Goal: Task Accomplishment & Management: Use online tool/utility

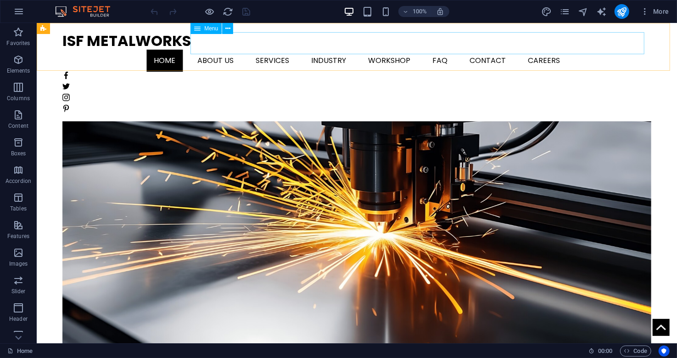
click at [594, 49] on nav "Home About us Services Industry Workshop FAQ Contact Careers" at bounding box center [356, 60] width 589 height 22
click at [600, 49] on nav "Home About us Services Industry Workshop FAQ Contact Careers" at bounding box center [356, 60] width 589 height 22
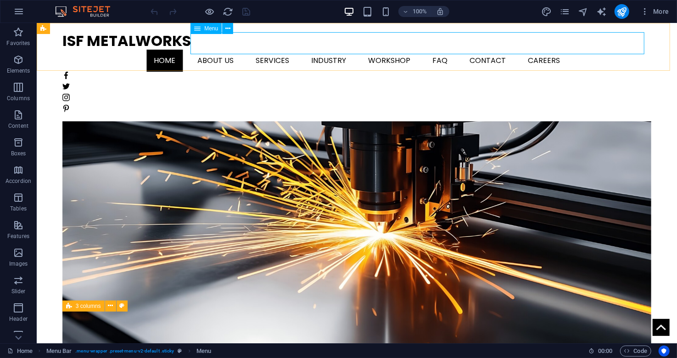
click at [603, 49] on nav "Home About us Services Industry Workshop FAQ Contact Careers" at bounding box center [356, 60] width 589 height 22
click at [567, 10] on icon "pages" at bounding box center [565, 11] width 11 height 11
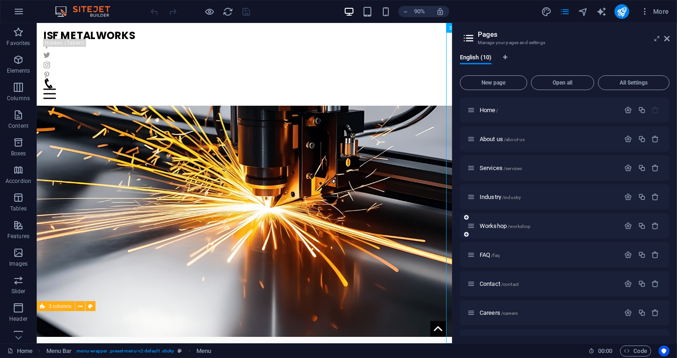
scroll to position [45, 0]
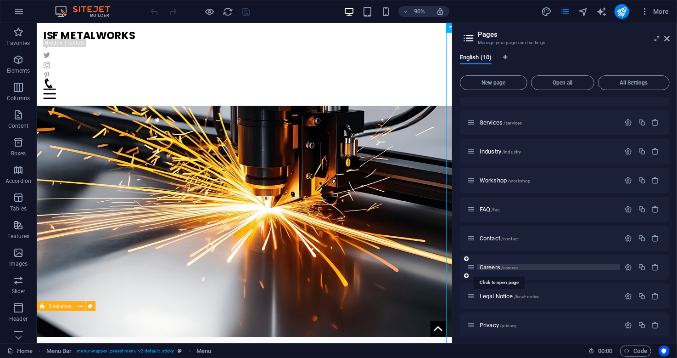
click at [480, 265] on span "Careers /careers" at bounding box center [499, 267] width 38 height 7
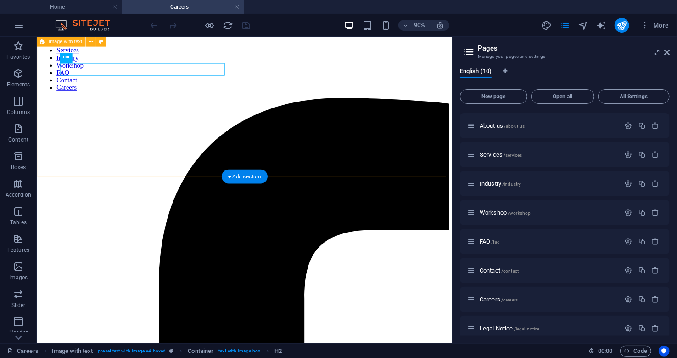
scroll to position [91, 0]
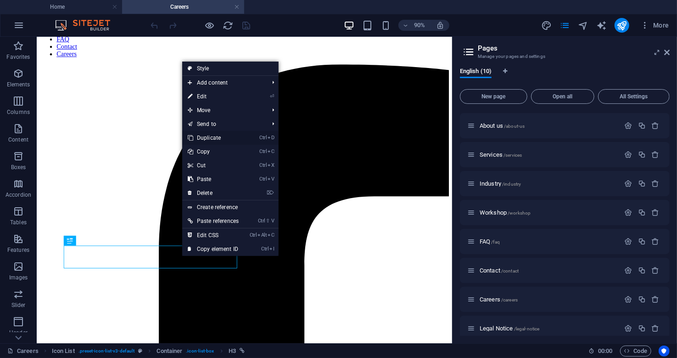
click at [223, 138] on link "Ctrl D Duplicate" at bounding box center [213, 138] width 62 height 14
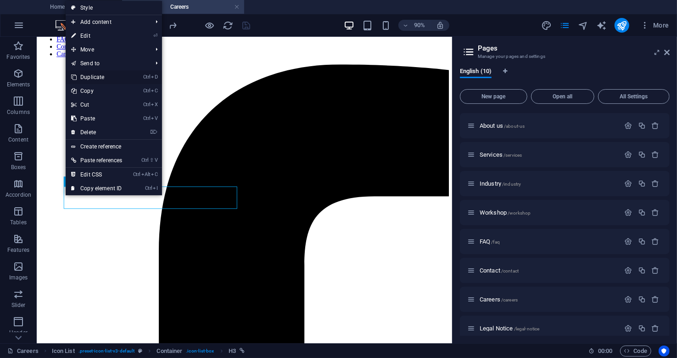
click at [106, 77] on link "Ctrl D Duplicate" at bounding box center [97, 77] width 62 height 14
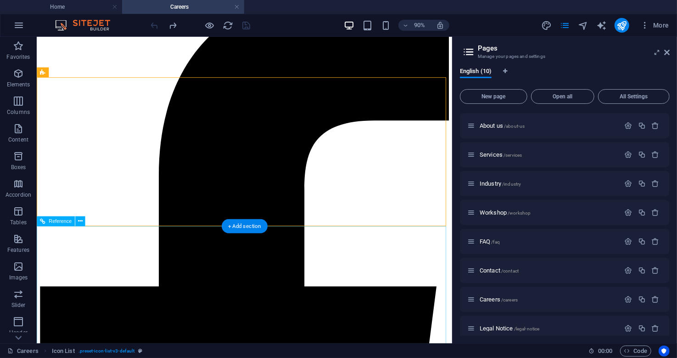
scroll to position [184, 0]
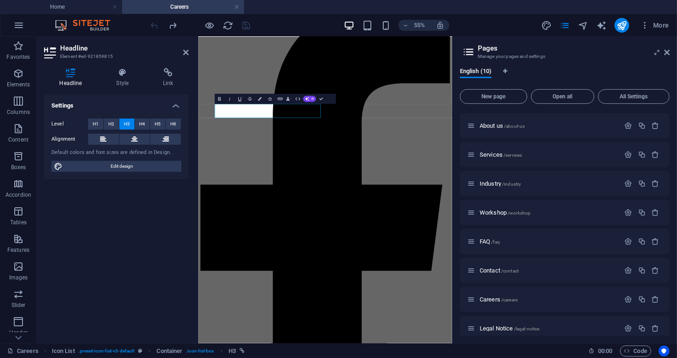
scroll to position [135, 0]
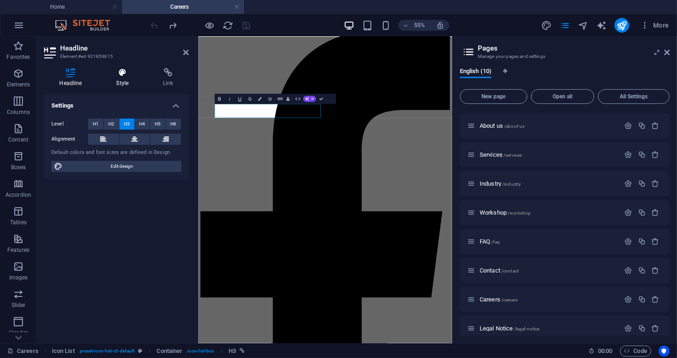
click at [121, 74] on icon at bounding box center [122, 72] width 43 height 9
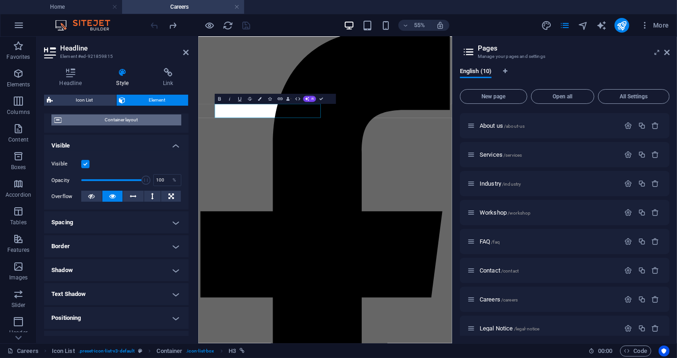
scroll to position [27, 0]
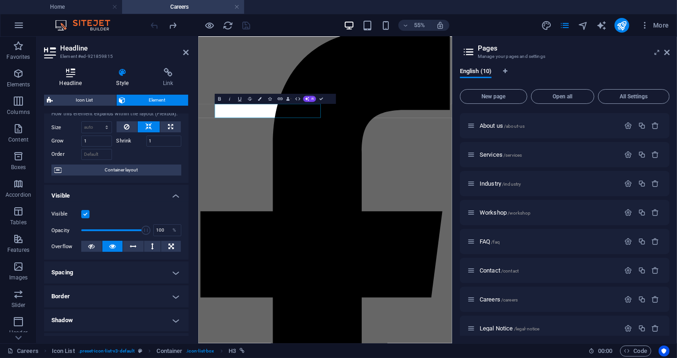
click at [68, 78] on h4 "Headline" at bounding box center [72, 77] width 57 height 19
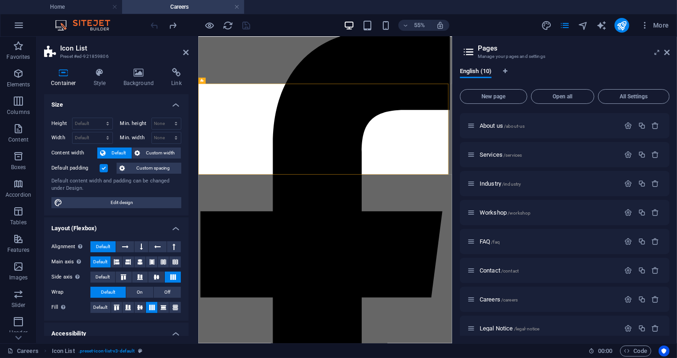
scroll to position [0, 0]
click at [100, 73] on icon at bounding box center [100, 72] width 26 height 9
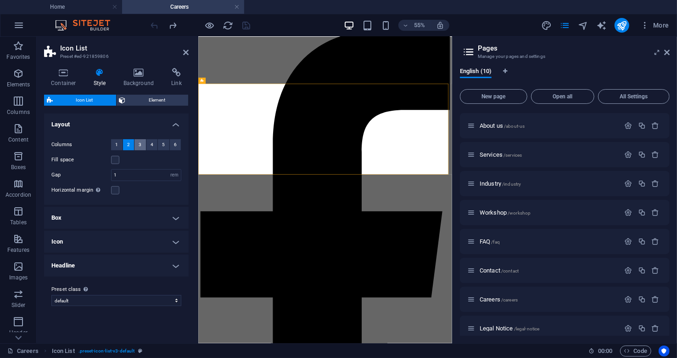
click at [136, 147] on button "3" at bounding box center [140, 144] width 11 height 11
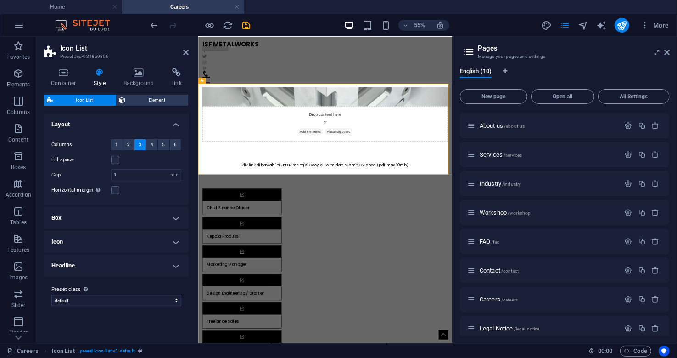
scroll to position [113, 0]
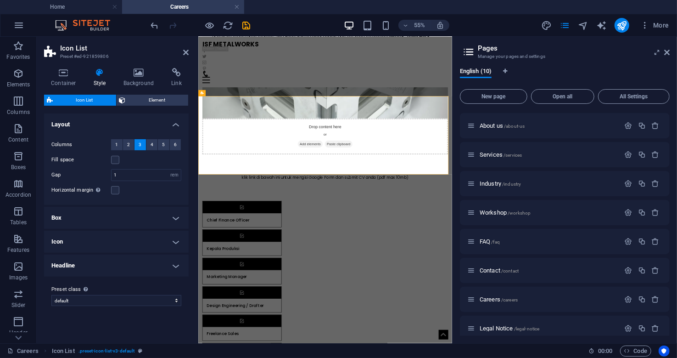
click at [171, 218] on h4 "Box" at bounding box center [116, 218] width 145 height 22
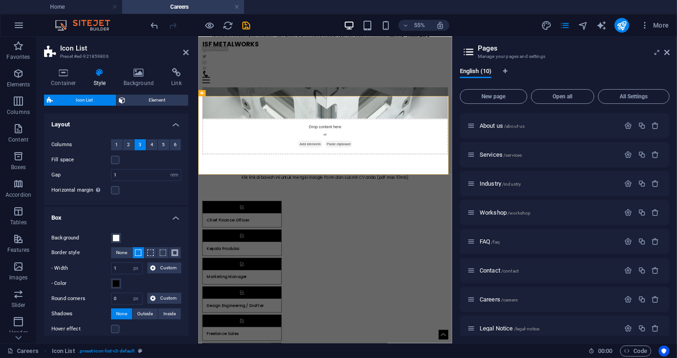
click at [171, 218] on h4 "Box" at bounding box center [116, 215] width 145 height 17
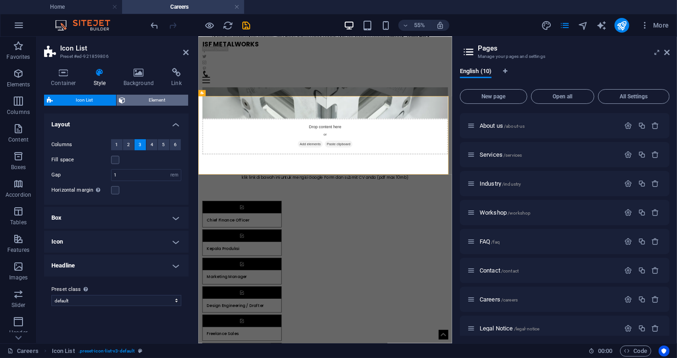
click at [147, 102] on span "Element" at bounding box center [157, 100] width 57 height 11
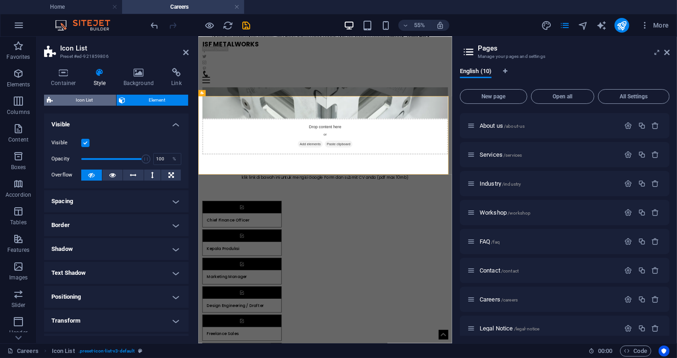
click at [85, 99] on span "Icon List" at bounding box center [85, 100] width 58 height 11
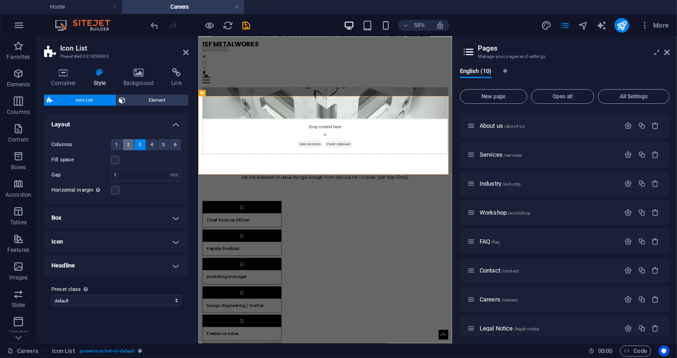
click at [126, 142] on button "2" at bounding box center [128, 144] width 11 height 11
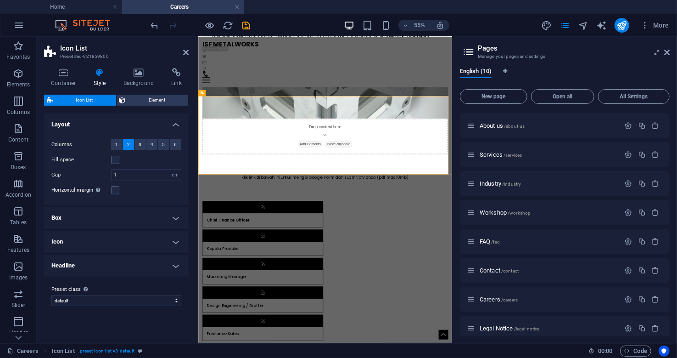
scroll to position [135, 0]
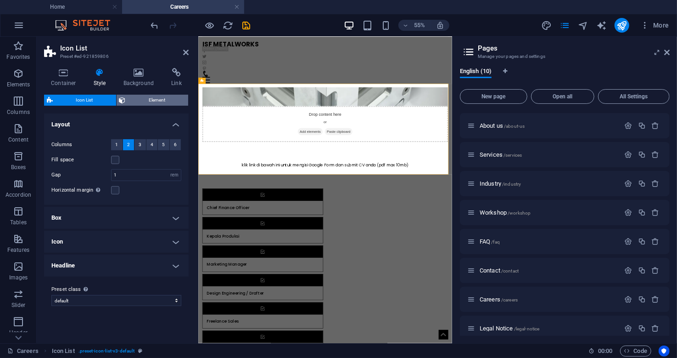
click at [152, 99] on span "Element" at bounding box center [157, 100] width 57 height 11
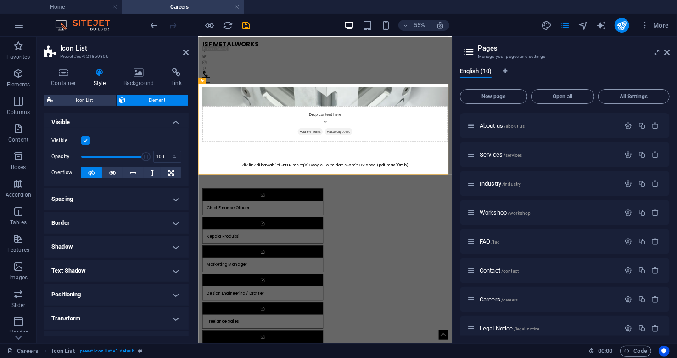
scroll to position [0, 0]
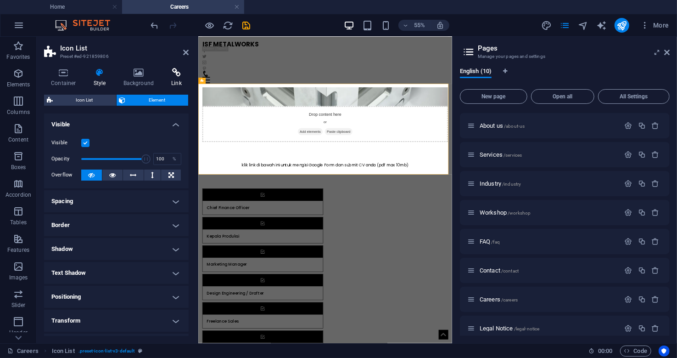
click at [172, 80] on h4 "Link" at bounding box center [176, 77] width 24 height 19
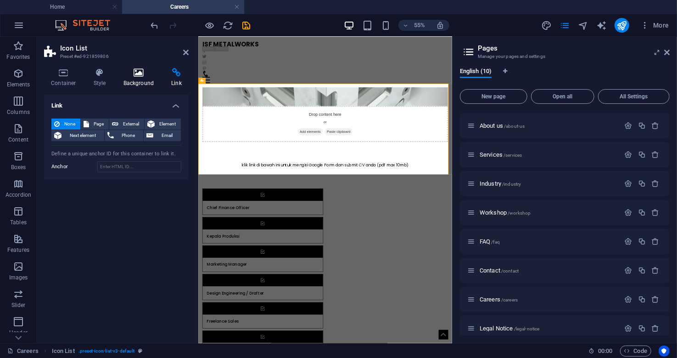
click at [143, 77] on h4 "Background" at bounding box center [141, 77] width 48 height 19
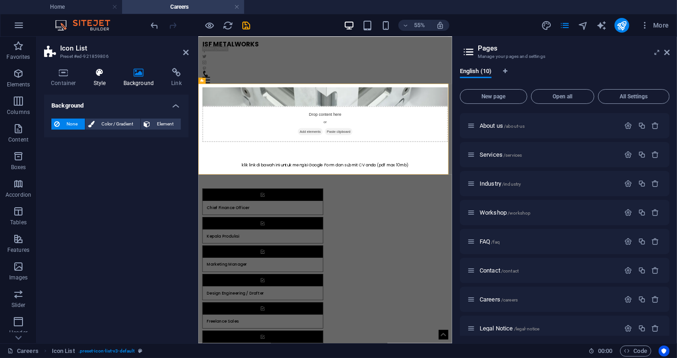
click at [96, 80] on h4 "Style" at bounding box center [102, 77] width 30 height 19
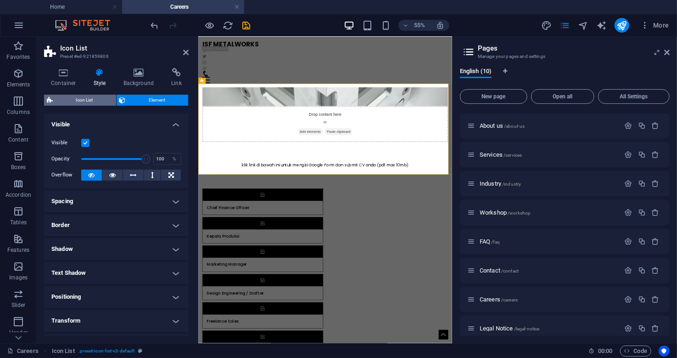
click at [79, 100] on span "Icon List" at bounding box center [85, 100] width 58 height 11
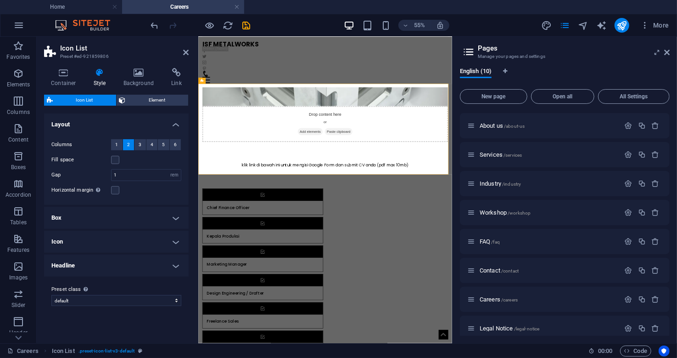
click at [176, 217] on h4 "Box" at bounding box center [116, 218] width 145 height 22
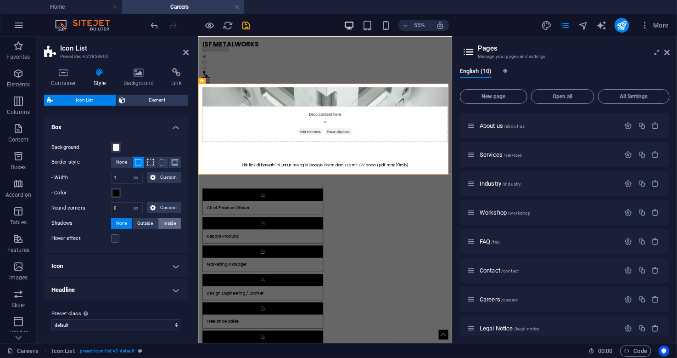
scroll to position [91, 0]
click at [175, 261] on h4 "Icon" at bounding box center [116, 265] width 145 height 22
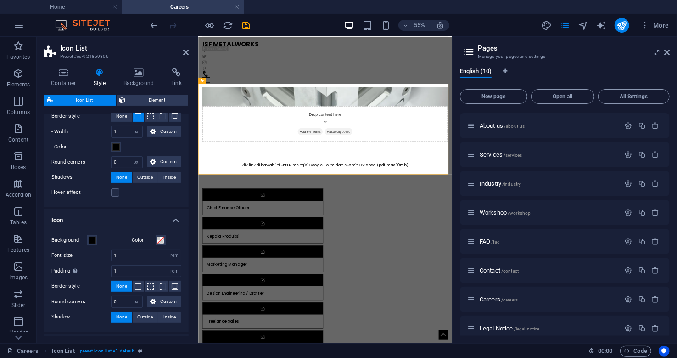
scroll to position [182, 0]
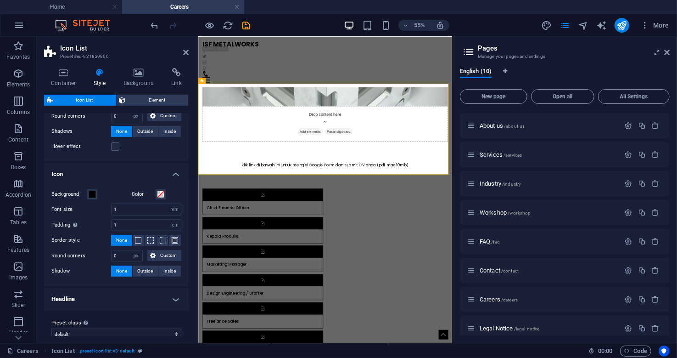
click at [172, 291] on h4 "Headline" at bounding box center [116, 299] width 145 height 22
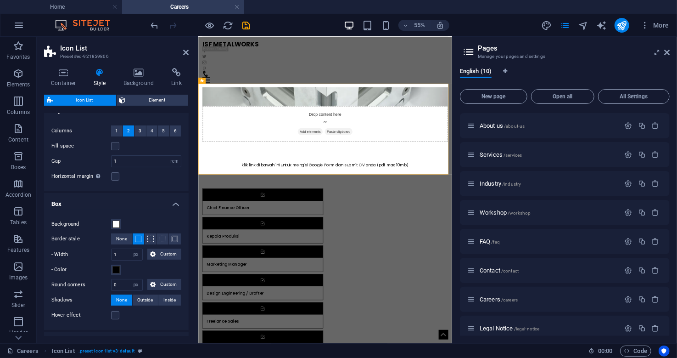
scroll to position [0, 0]
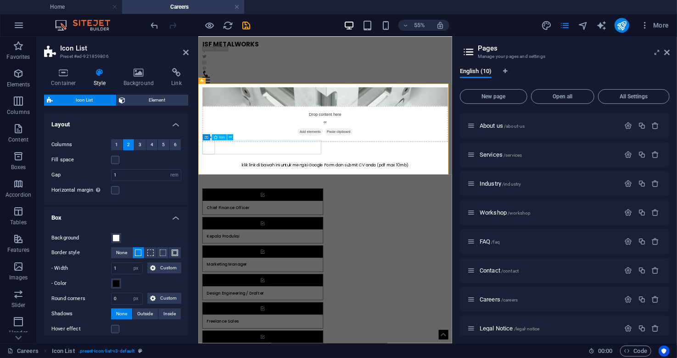
click at [69, 75] on icon at bounding box center [63, 72] width 39 height 9
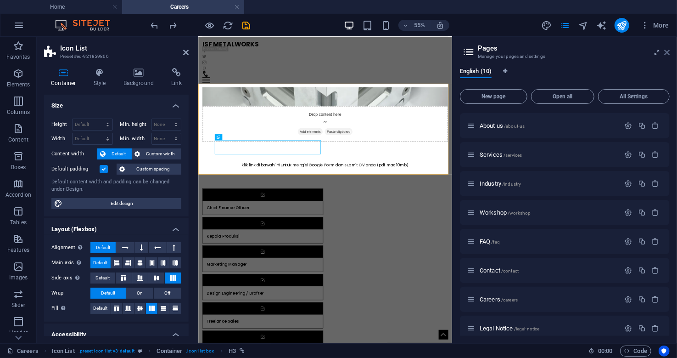
click at [668, 54] on icon at bounding box center [668, 52] width 6 height 7
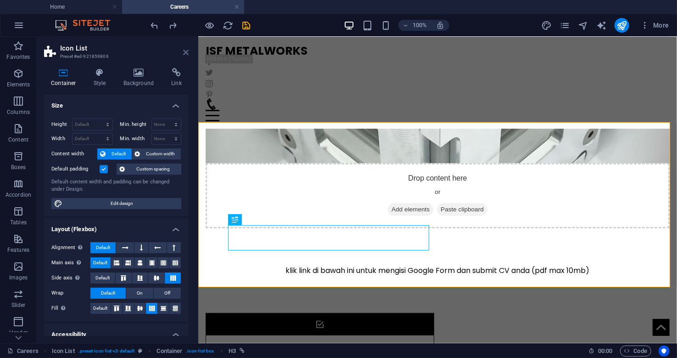
click at [184, 54] on icon at bounding box center [186, 52] width 6 height 7
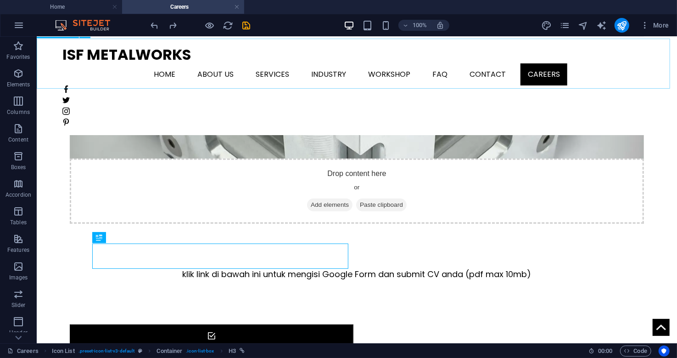
scroll to position [155, 0]
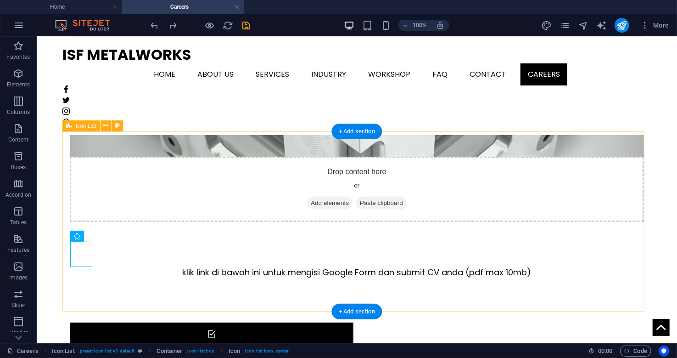
drag, startPoint x: 66, startPoint y: 236, endPoint x: 154, endPoint y: 265, distance: 93.1
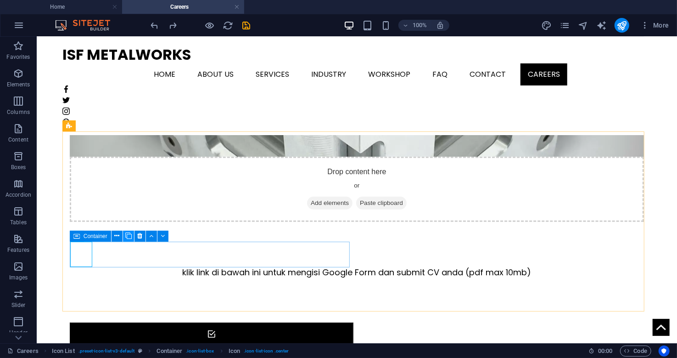
click at [126, 236] on icon at bounding box center [128, 236] width 6 height 10
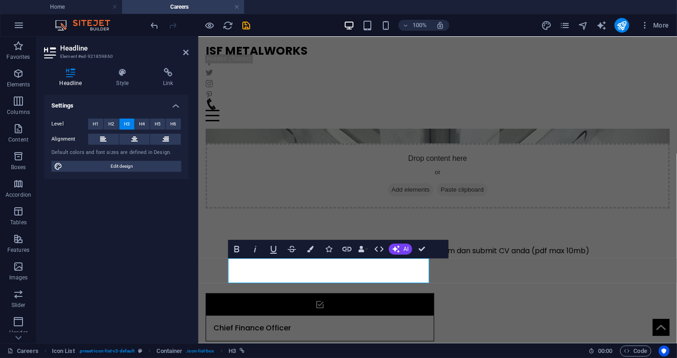
scroll to position [135, 0]
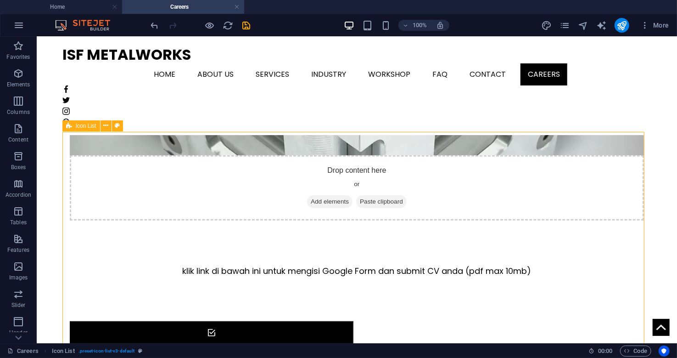
scroll to position [155, 0]
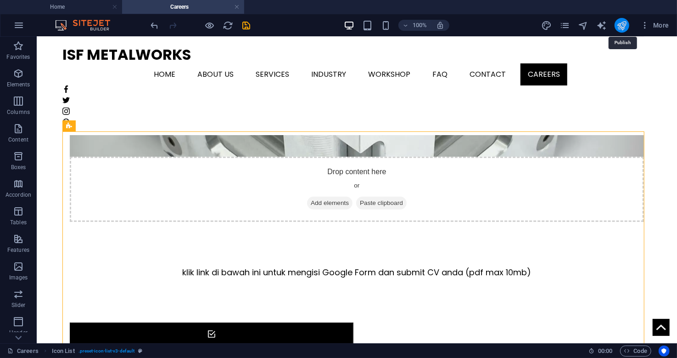
click at [621, 25] on icon "publish" at bounding box center [622, 25] width 11 height 11
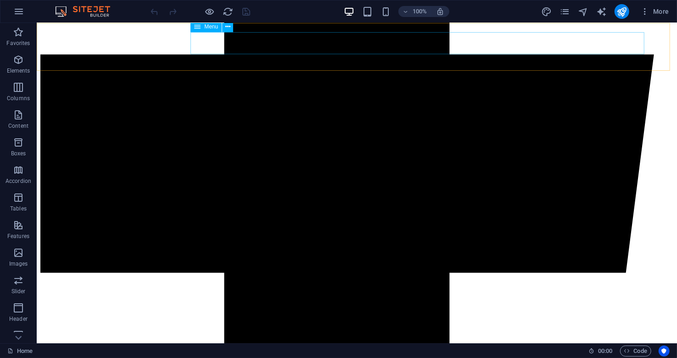
scroll to position [505, 0]
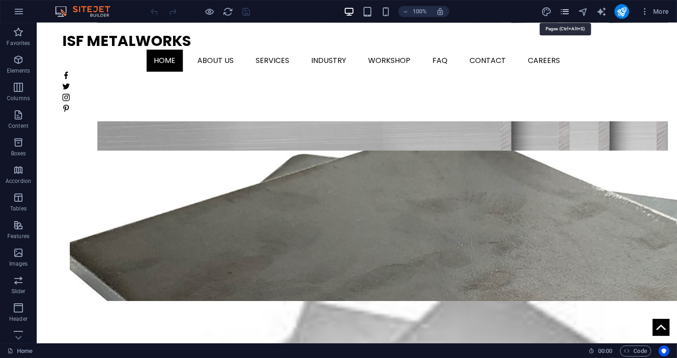
click at [570, 12] on icon "pages" at bounding box center [565, 11] width 11 height 11
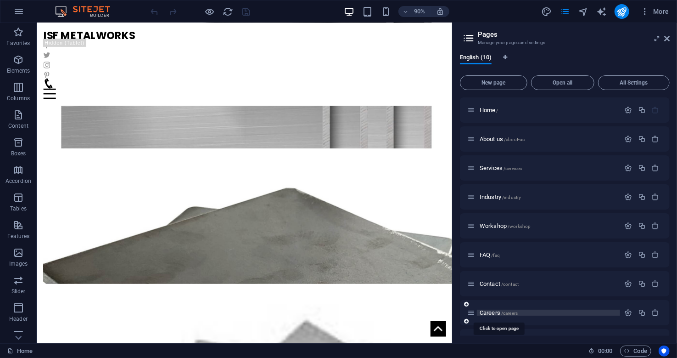
click at [491, 312] on span "Careers /careers" at bounding box center [499, 312] width 38 height 7
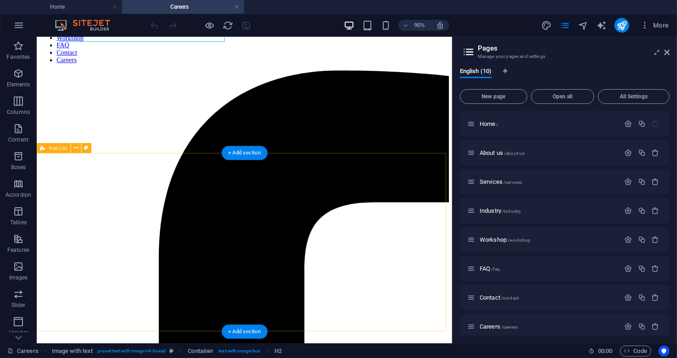
scroll to position [91, 0]
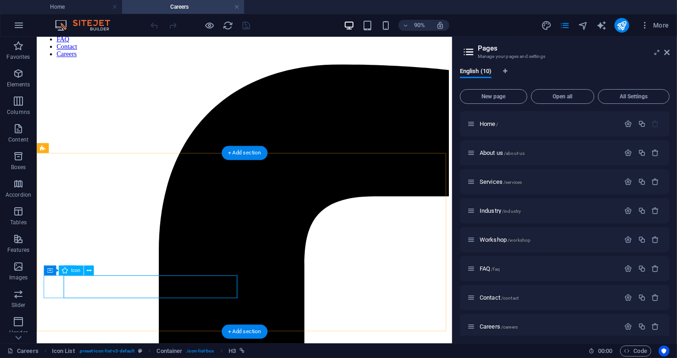
select select "xMidYMid"
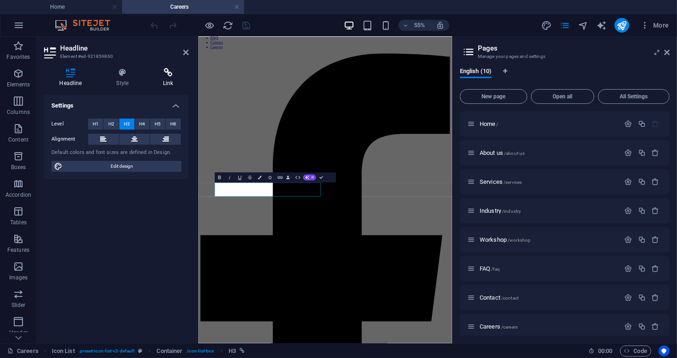
click at [169, 73] on icon at bounding box center [168, 72] width 41 height 9
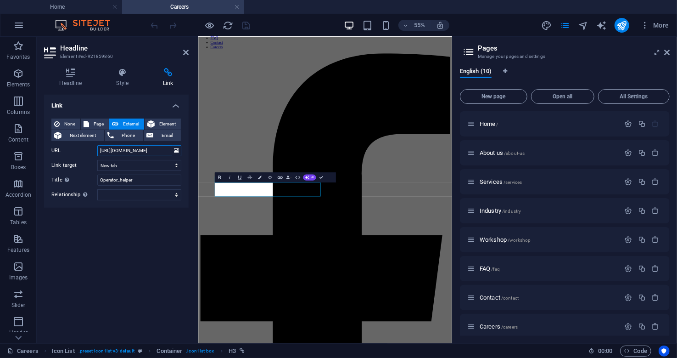
click at [157, 150] on input "[URL][DOMAIN_NAME]" at bounding box center [139, 150] width 84 height 11
click at [152, 162] on div "None Page External Element Next element Phone Email Page Home About us Services…" at bounding box center [116, 159] width 130 height 82
click at [151, 151] on input "[URL][DOMAIN_NAME]" at bounding box center [139, 150] width 84 height 11
paste input "[URL][DOMAIN_NAME]"
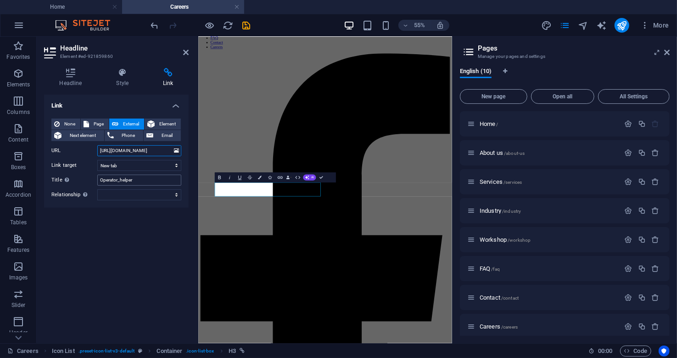
type input "[URL][DOMAIN_NAME]"
click at [138, 178] on input "Operator_helper" at bounding box center [139, 180] width 84 height 11
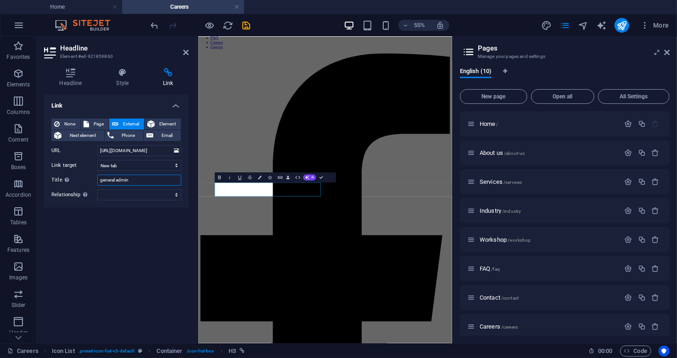
type input "general admin"
click at [127, 215] on div "Link None Page External Element Next element Phone Email Page Home About us Ser…" at bounding box center [116, 215] width 145 height 241
click at [242, 25] on icon "save" at bounding box center [247, 25] width 11 height 11
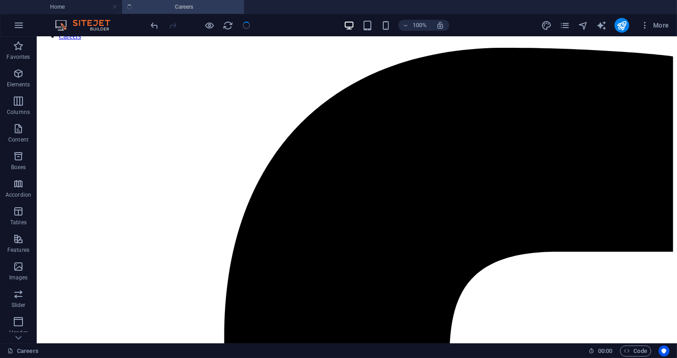
scroll to position [111, 0]
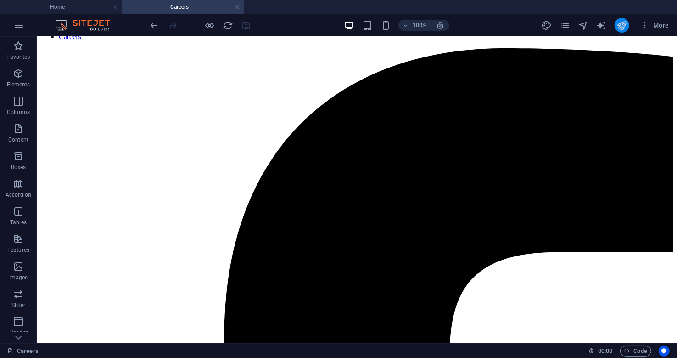
click at [629, 25] on button "publish" at bounding box center [622, 25] width 15 height 15
